Goal: Information Seeking & Learning: Learn about a topic

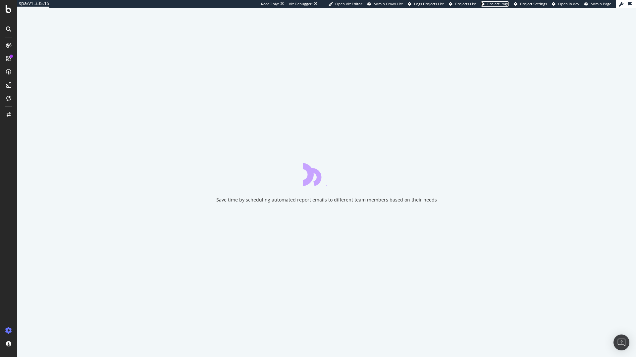
click at [506, 4] on span "Project Page" at bounding box center [498, 3] width 22 height 5
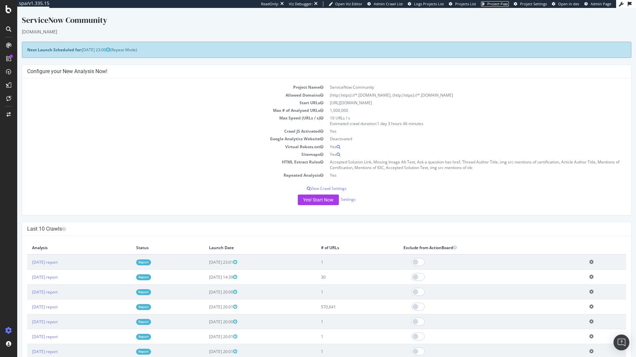
click at [490, 5] on span "Project Page" at bounding box center [498, 3] width 22 height 5
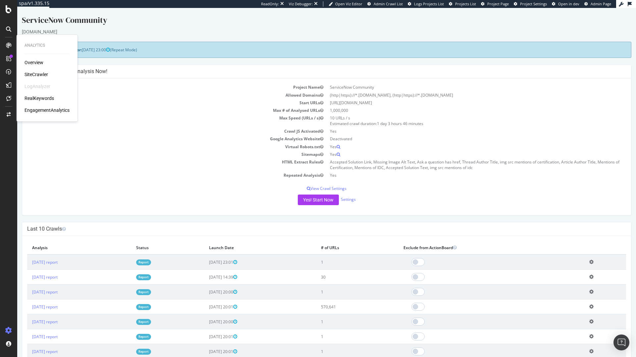
click at [144, 124] on td "Max Speed (URLs / s)" at bounding box center [176, 120] width 299 height 13
click at [177, 131] on td "Crawl JS Activated" at bounding box center [176, 131] width 299 height 8
click at [33, 87] on div "LogAnalyzer" at bounding box center [37, 86] width 26 height 7
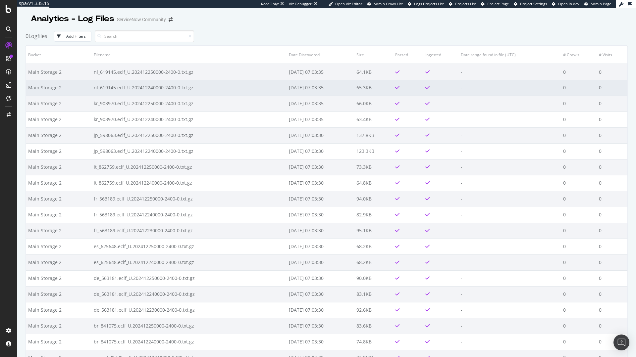
click at [154, 84] on td "nl_619145.eclf_U.202412240000-2400-0.txt.gz" at bounding box center [188, 88] width 195 height 16
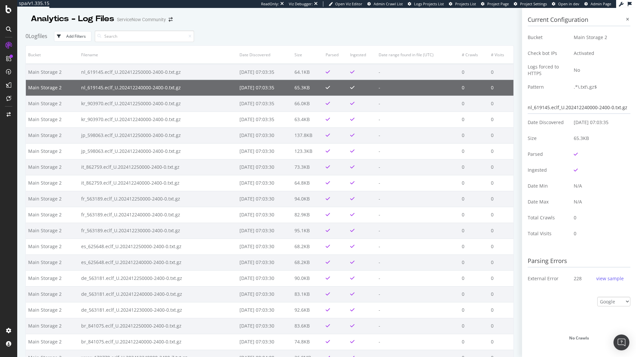
click at [596, 277] on div "view sample" at bounding box center [609, 278] width 27 height 7
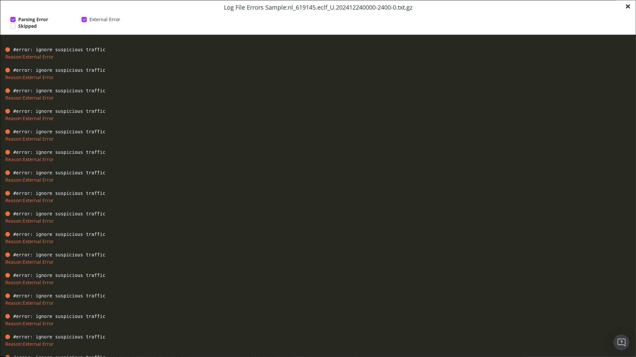
click at [632, 7] on div "× Close Log File Errors Sample: nl_619145.eclf_U.202412240000-2400-0.txt.gz Par…" at bounding box center [317, 17] width 635 height 34
click at [627, 7] on span "×" at bounding box center [628, 6] width 6 height 14
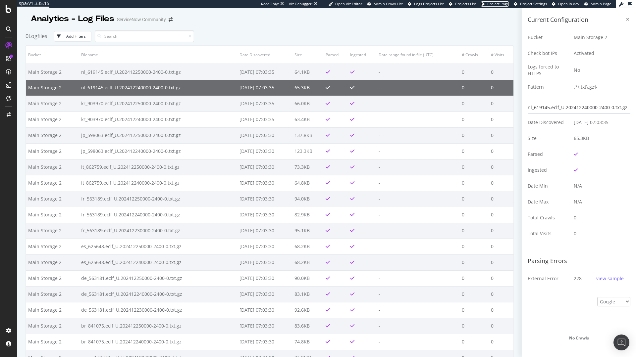
click at [503, 6] on span "Project Page" at bounding box center [498, 3] width 22 height 5
click at [438, 5] on span "Logs Projects List" at bounding box center [429, 3] width 30 height 5
click at [360, 29] on div "spa/v1.335.15 ReadOnly: Viz Debugger: Open Viz Editor Admin Crawl List Logs Pro…" at bounding box center [326, 178] width 618 height 357
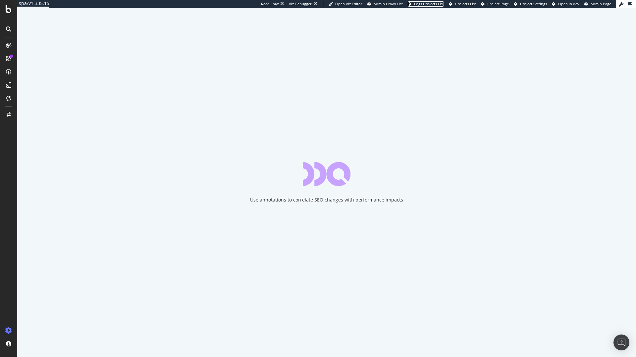
click at [427, 5] on span "Logs Projects List" at bounding box center [429, 3] width 30 height 5
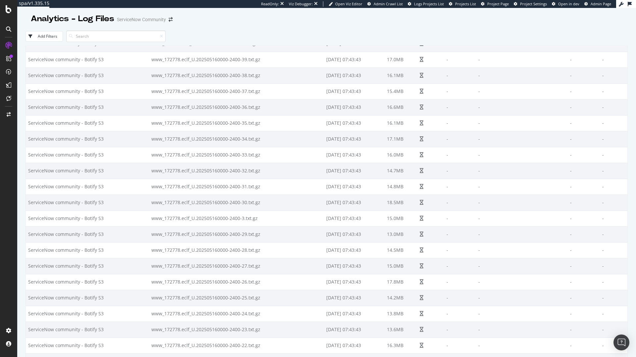
scroll to position [21087, 0]
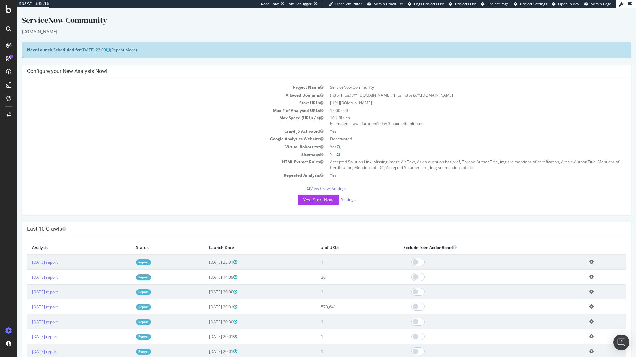
click at [493, 6] on div "ReadOnly: Viz Debugger: Open Viz Editor Admin Crawl List Logs Projects List Pro…" at bounding box center [438, 4] width 355 height 8
click at [493, 6] on span "Project Page" at bounding box center [498, 3] width 22 height 5
